Goal: Task Accomplishment & Management: Use online tool/utility

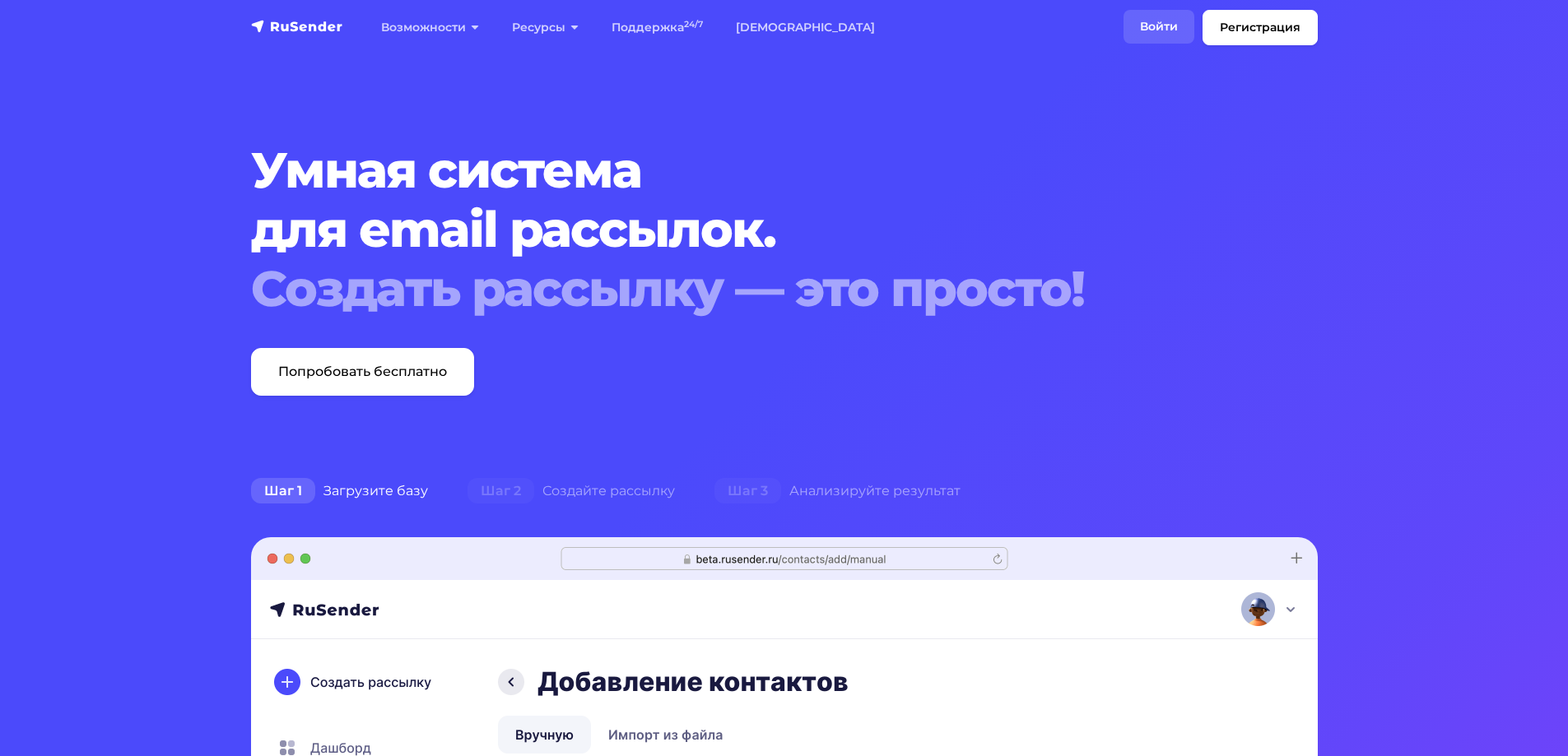
click at [1164, 25] on link "Войти" at bounding box center [1158, 26] width 71 height 33
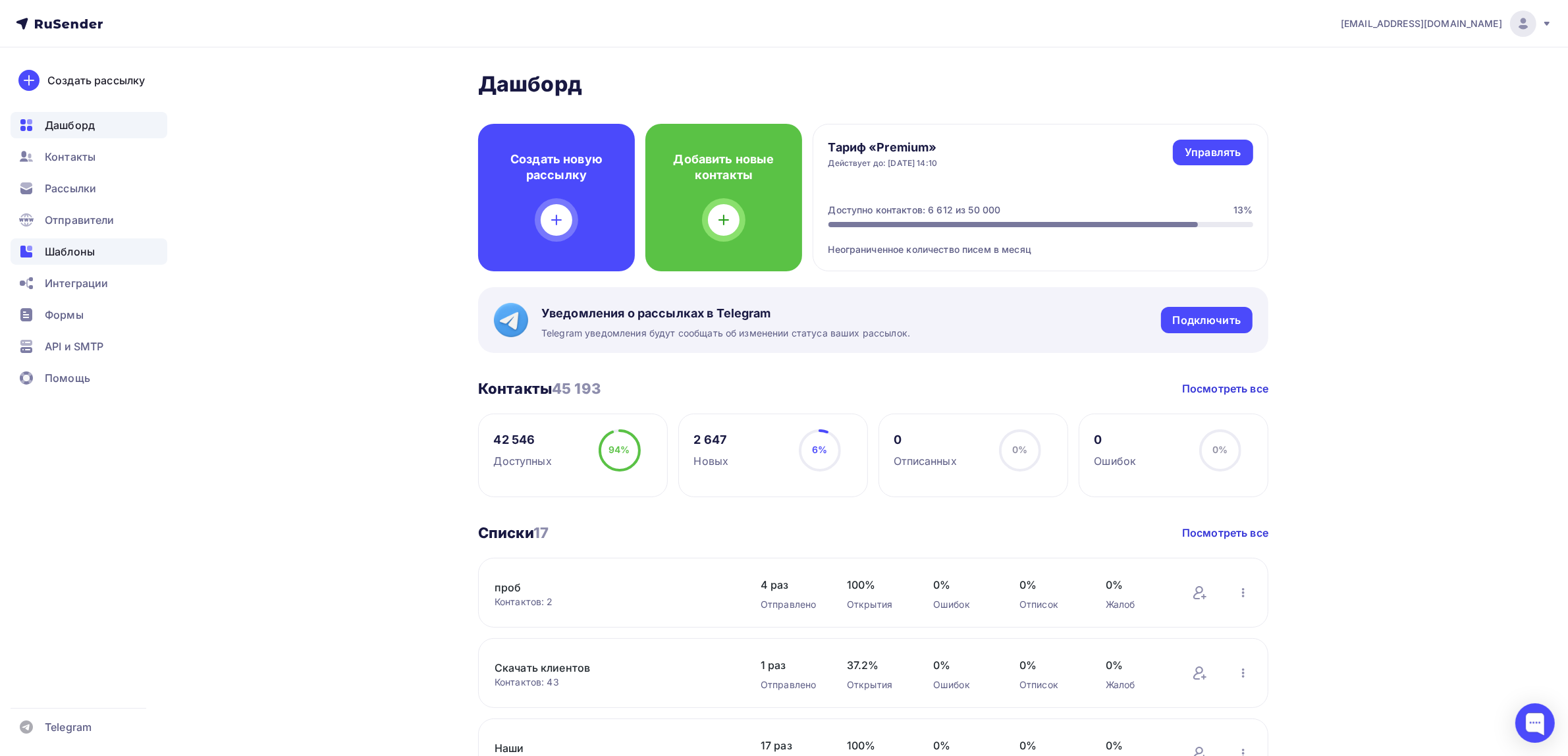
click at [104, 251] on div "Шаблоны" at bounding box center [89, 251] width 157 height 27
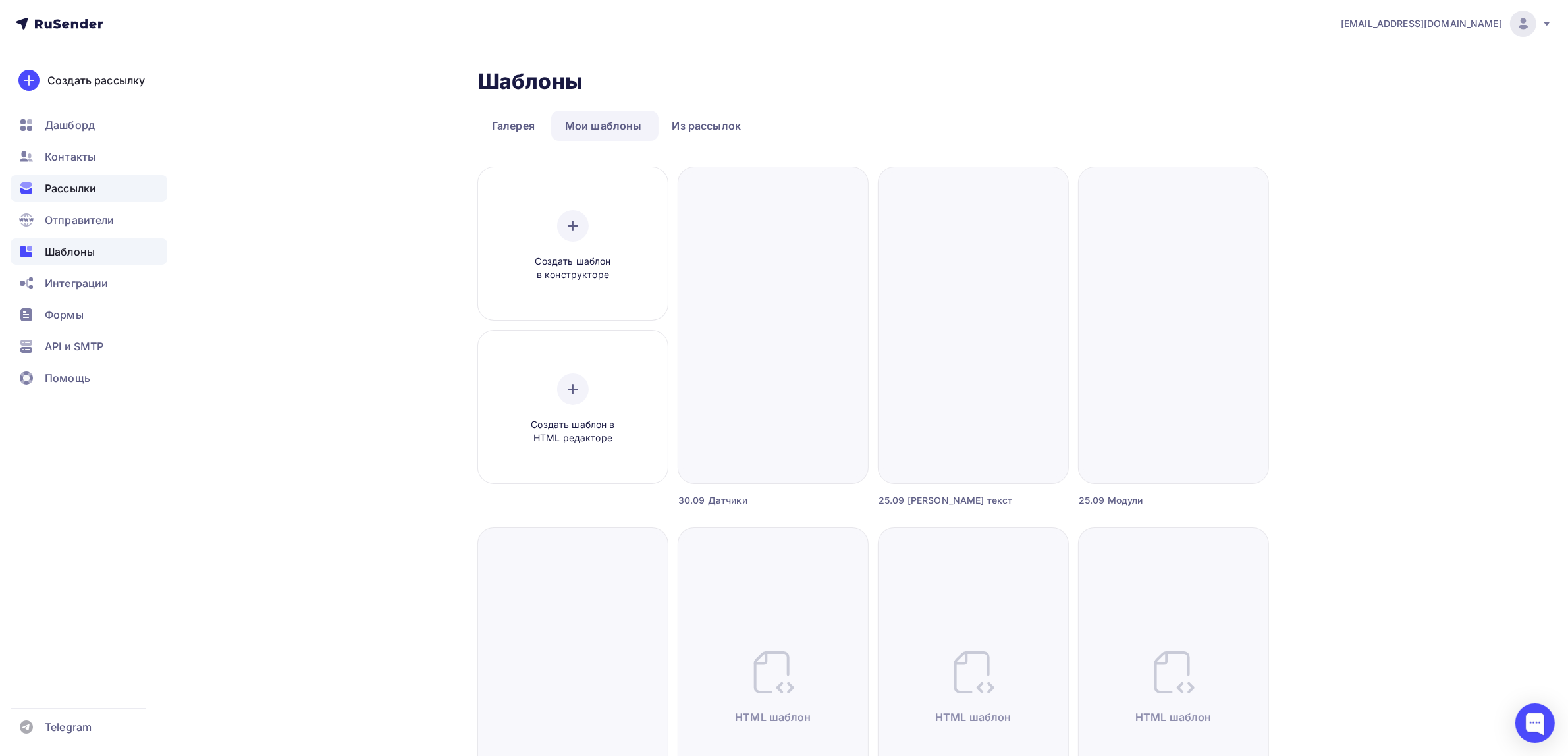
click at [116, 188] on div "Рассылки" at bounding box center [89, 188] width 157 height 27
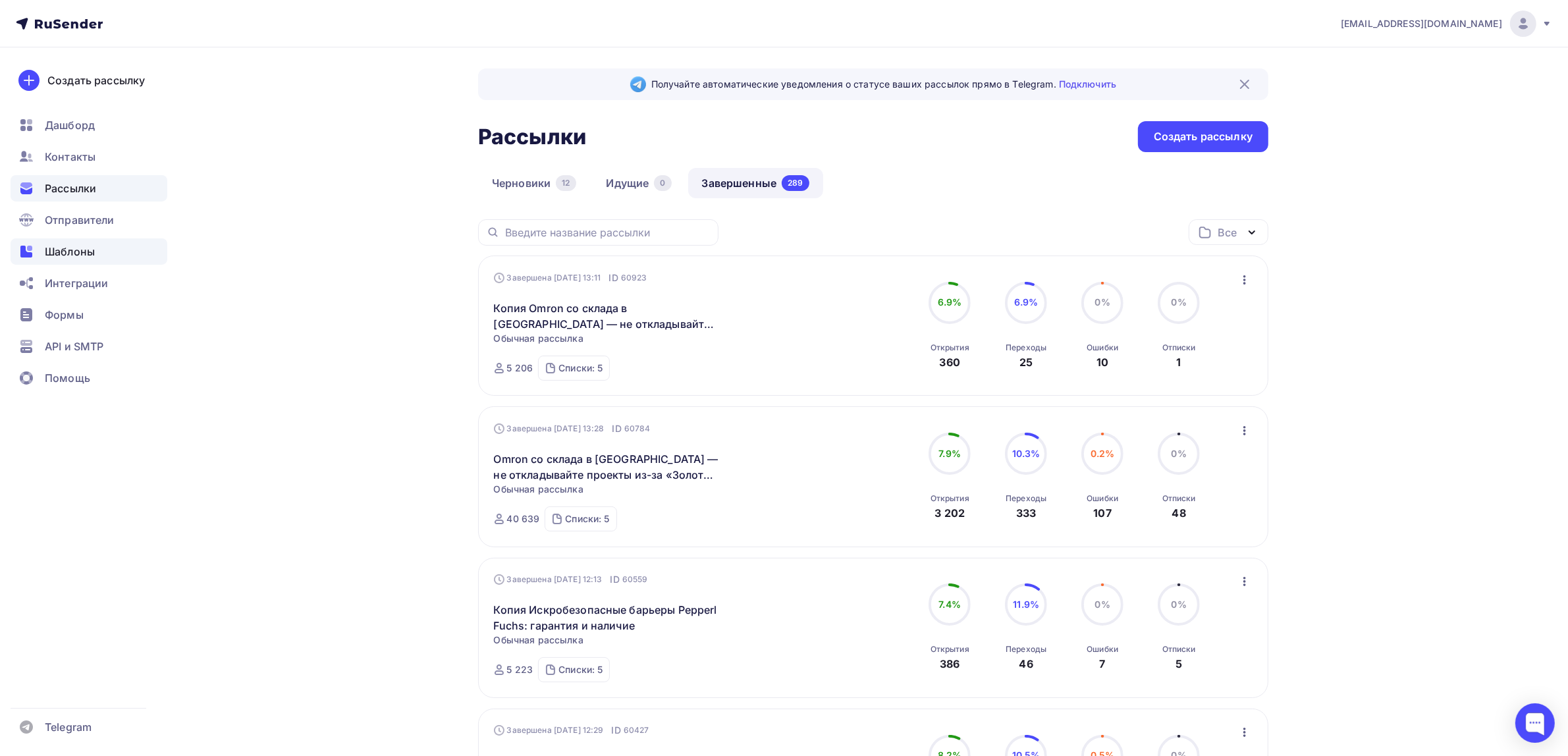
click at [87, 244] on span "Шаблоны" at bounding box center [69, 251] width 50 height 16
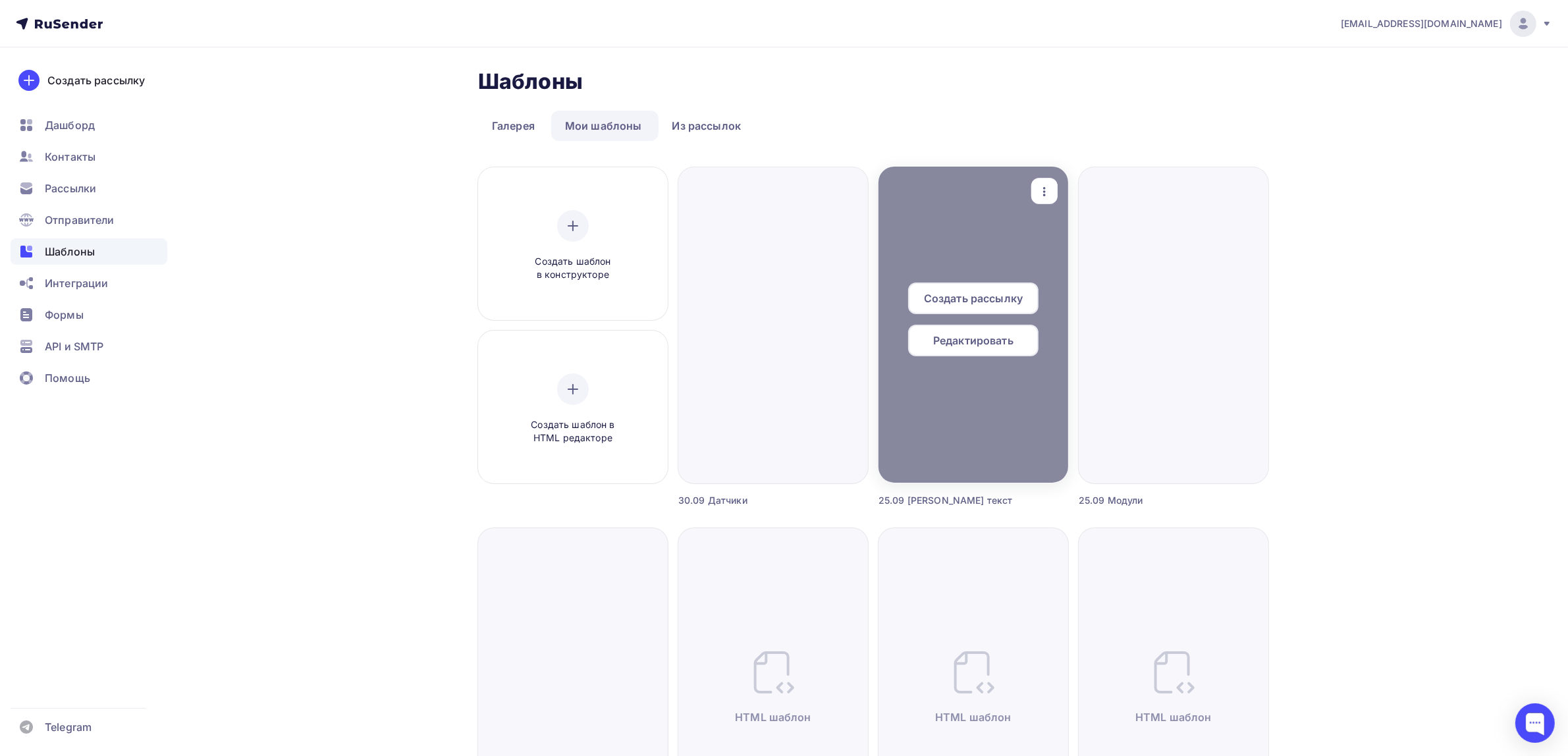
click at [1048, 196] on icon "button" at bounding box center [1044, 192] width 16 height 16
click at [1071, 251] on div "Предпросмотр" at bounding box center [1101, 256] width 106 height 16
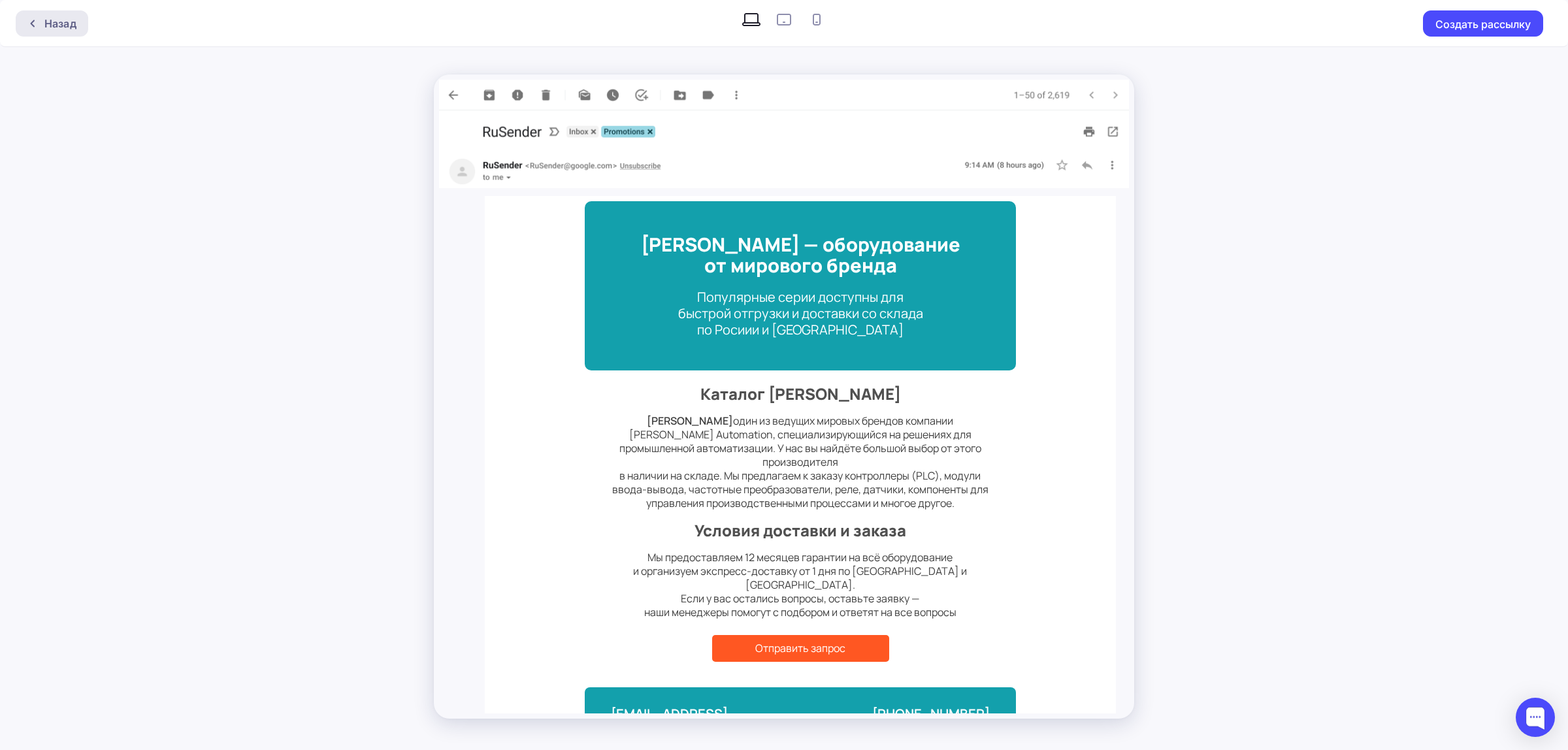
click at [52, 24] on div "Назад" at bounding box center [60, 24] width 32 height 16
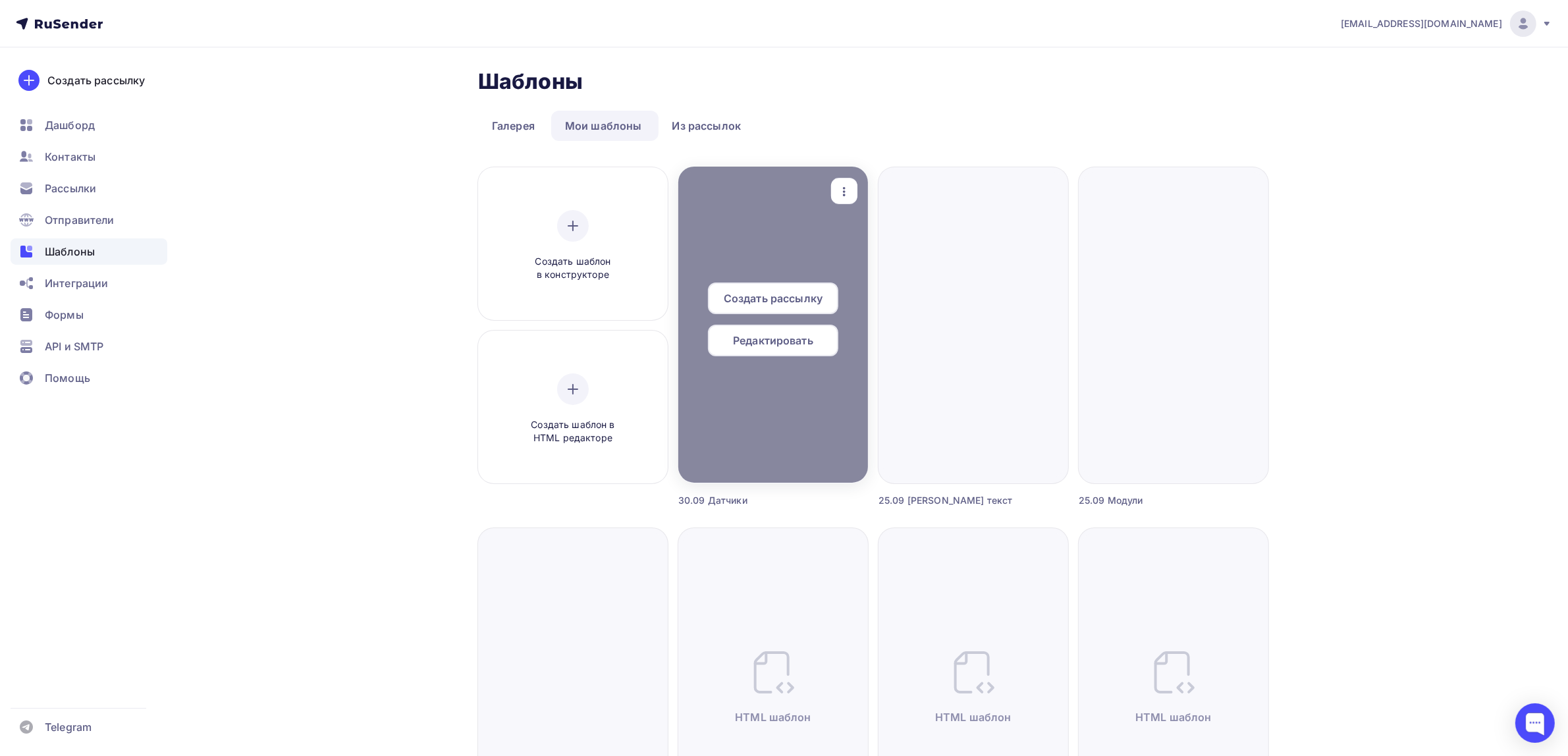
click at [835, 196] on div "button" at bounding box center [844, 192] width 27 height 26
click at [873, 264] on link "Предпросмотр" at bounding box center [905, 256] width 132 height 27
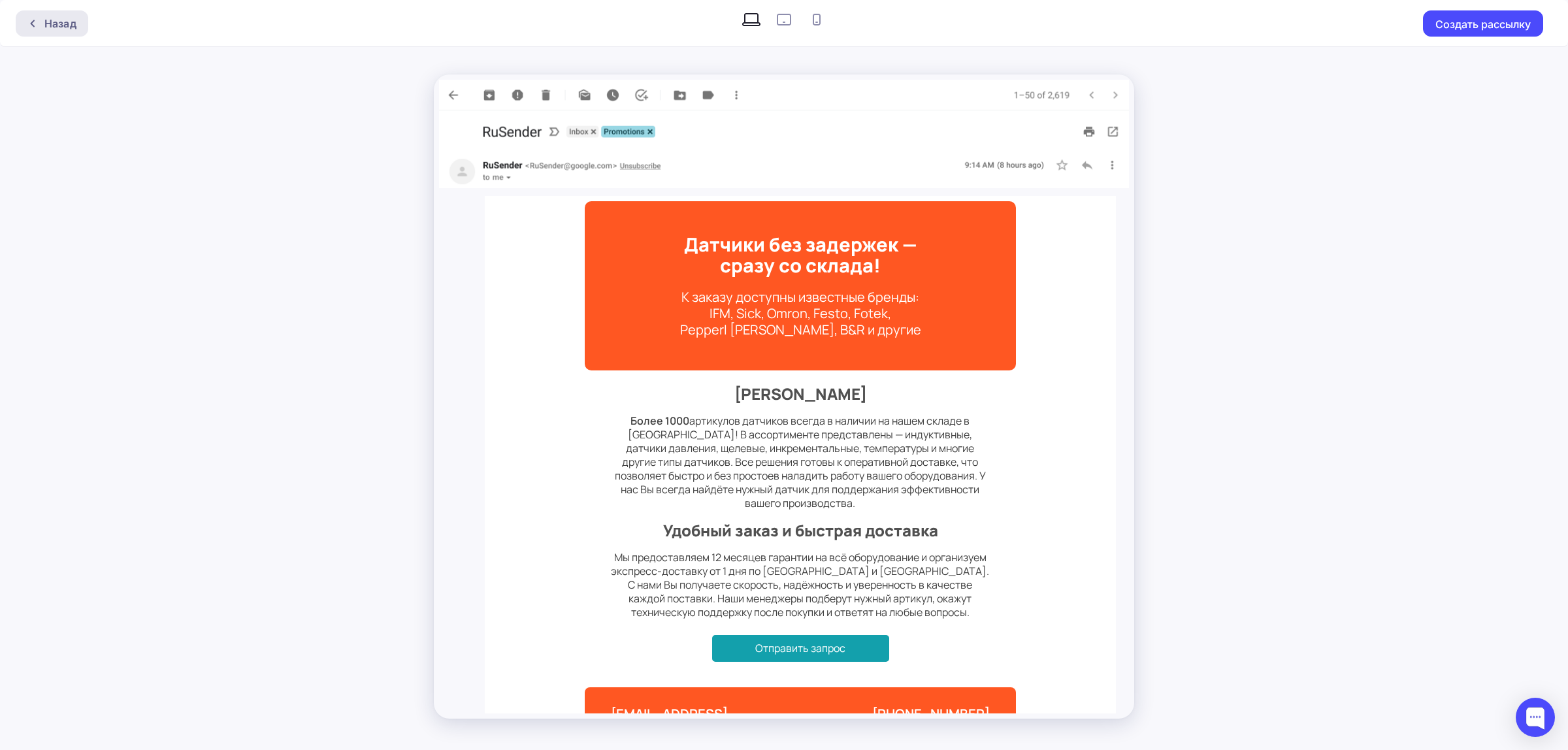
click at [67, 16] on div "Назад" at bounding box center [60, 24] width 32 height 16
